Goal: Task Accomplishment & Management: Use online tool/utility

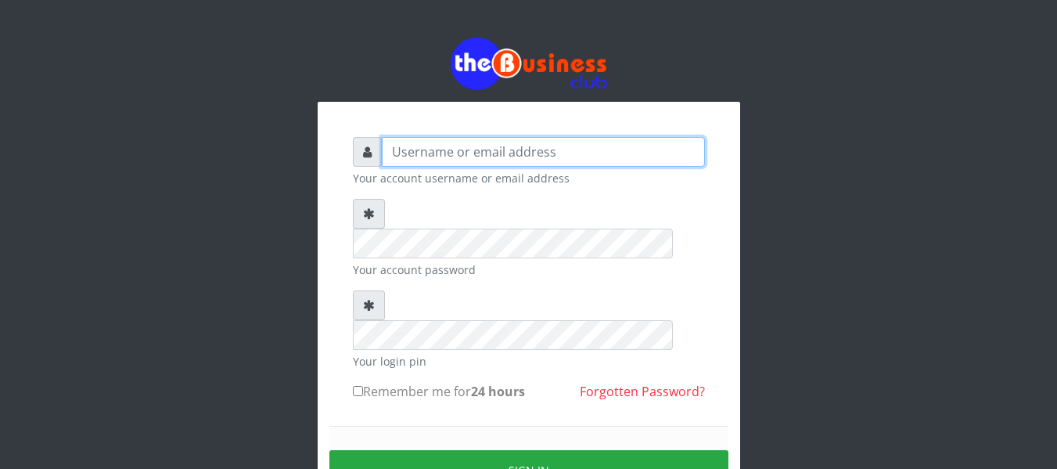
type input "[EMAIL_ADDRESS][DOMAIN_NAME]"
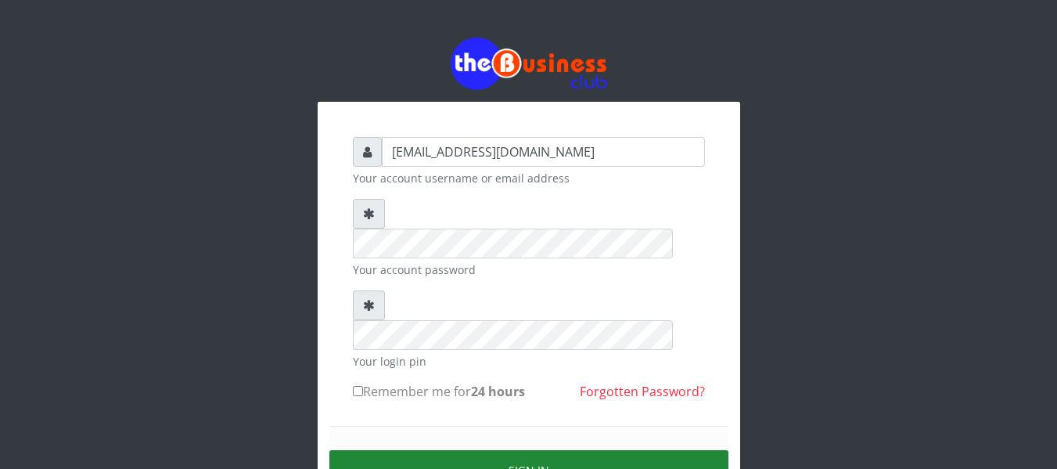
click at [516, 450] on button "Sign in" at bounding box center [528, 470] width 399 height 40
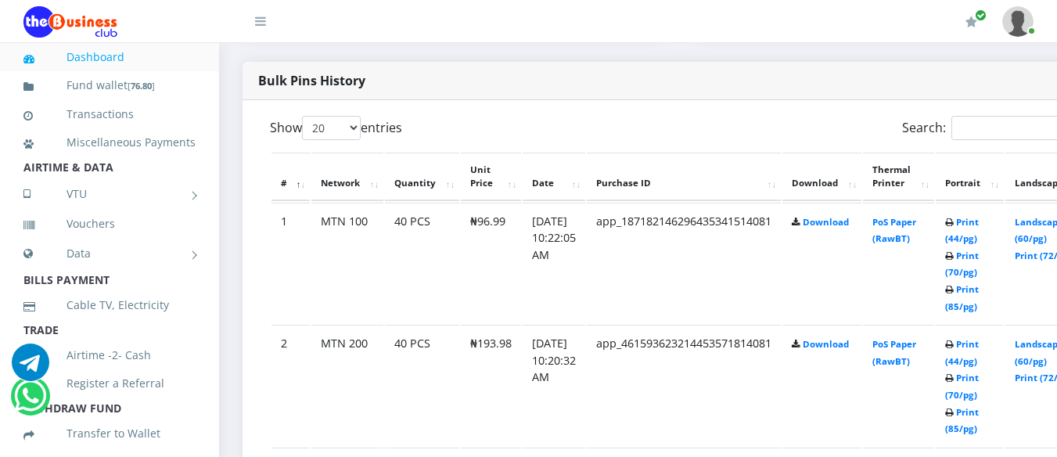
scroll to position [783, 0]
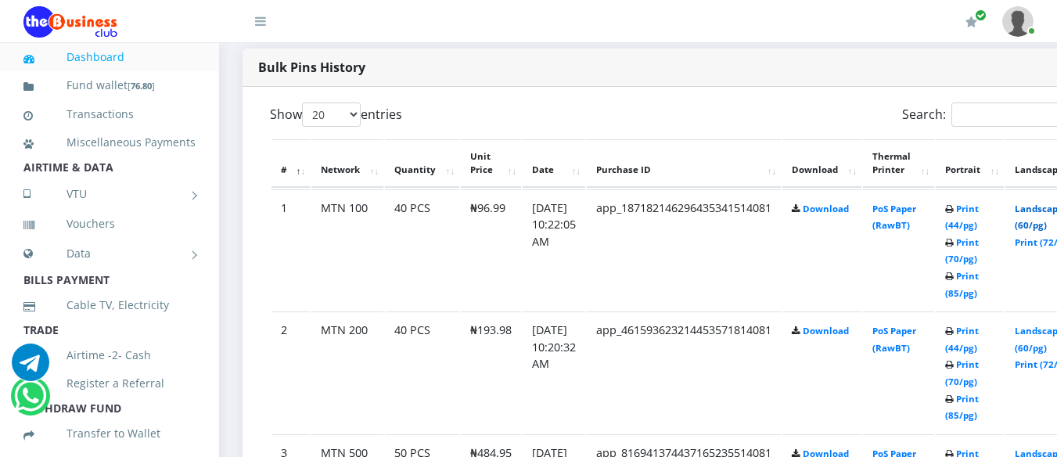
click at [1050, 210] on link "Landscape (60/pg)" at bounding box center [1039, 217] width 49 height 29
